Goal: Find contact information: Find contact information

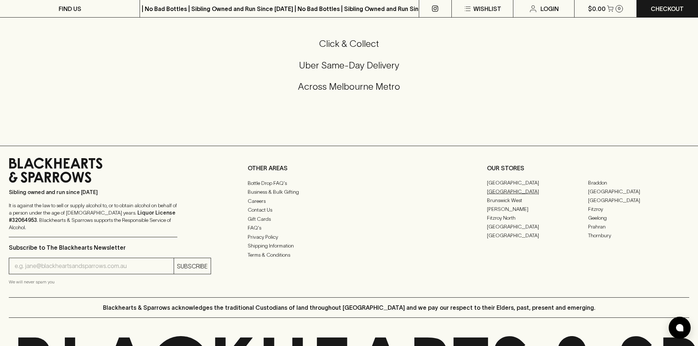
scroll to position [1722, 0]
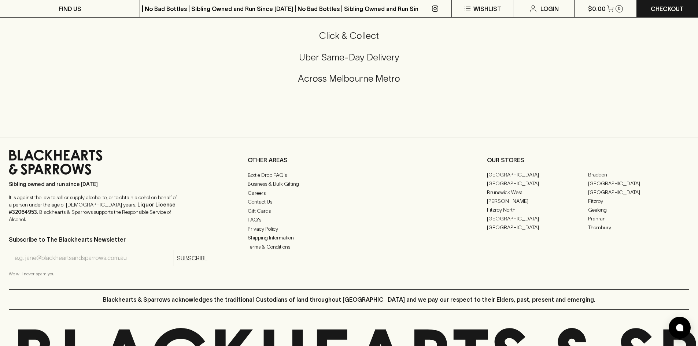
click at [598, 179] on link "Braddon" at bounding box center [638, 174] width 101 height 9
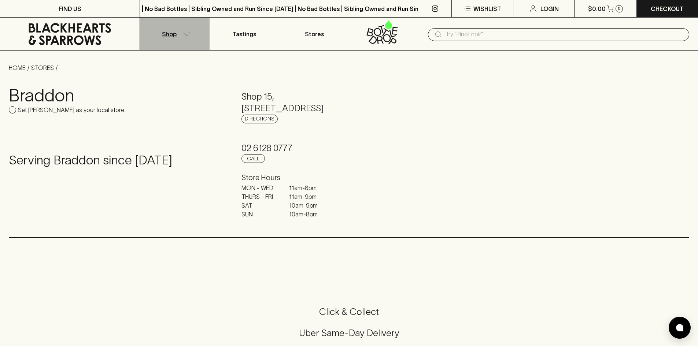
click at [183, 32] on icon "button" at bounding box center [186, 34] width 7 height 4
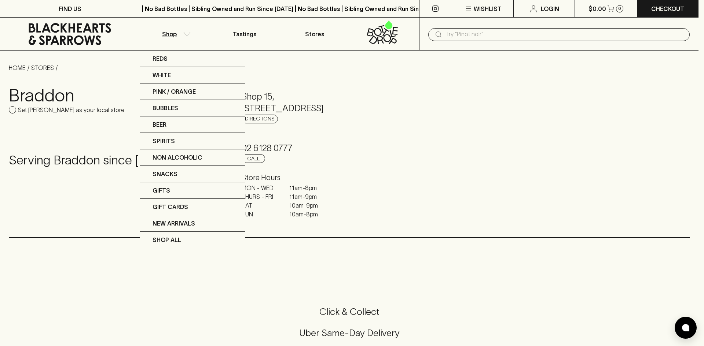
click at [183, 32] on div at bounding box center [352, 173] width 704 height 346
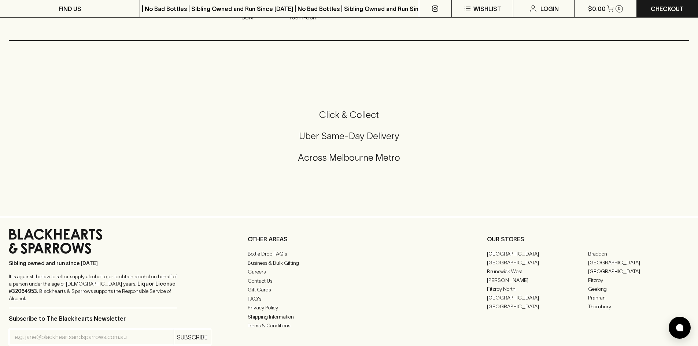
scroll to position [293, 0]
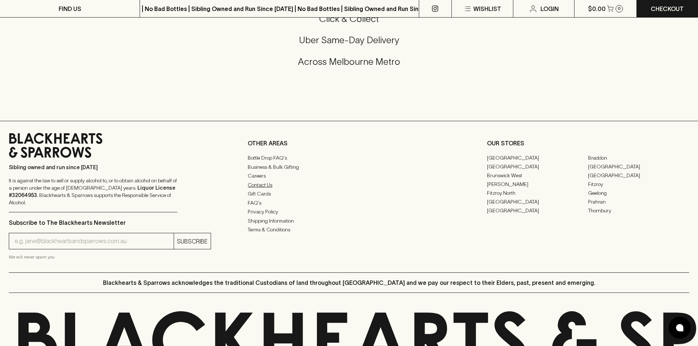
click at [263, 187] on link "Contact Us" at bounding box center [349, 185] width 202 height 9
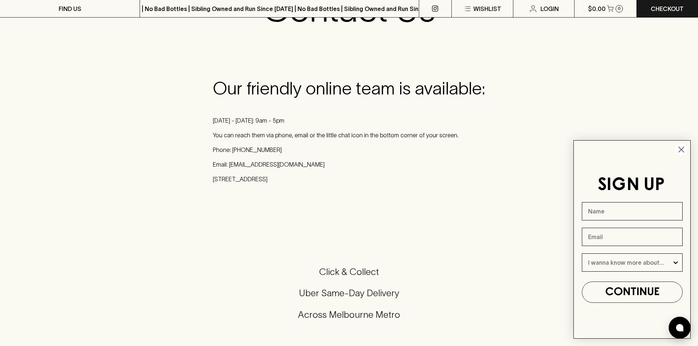
scroll to position [110, 0]
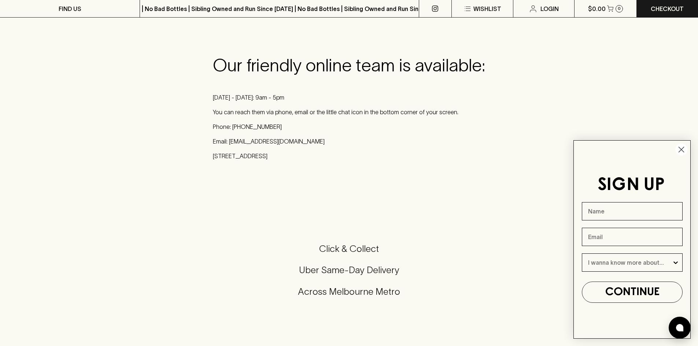
click at [682, 153] on circle "Close dialog" at bounding box center [681, 150] width 12 height 12
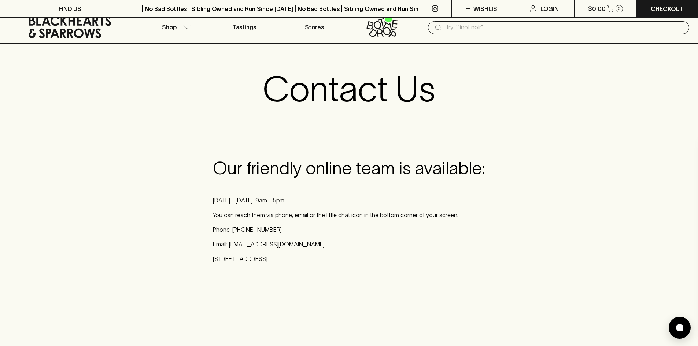
scroll to position [0, 0]
